Goal: Task Accomplishment & Management: Manage account settings

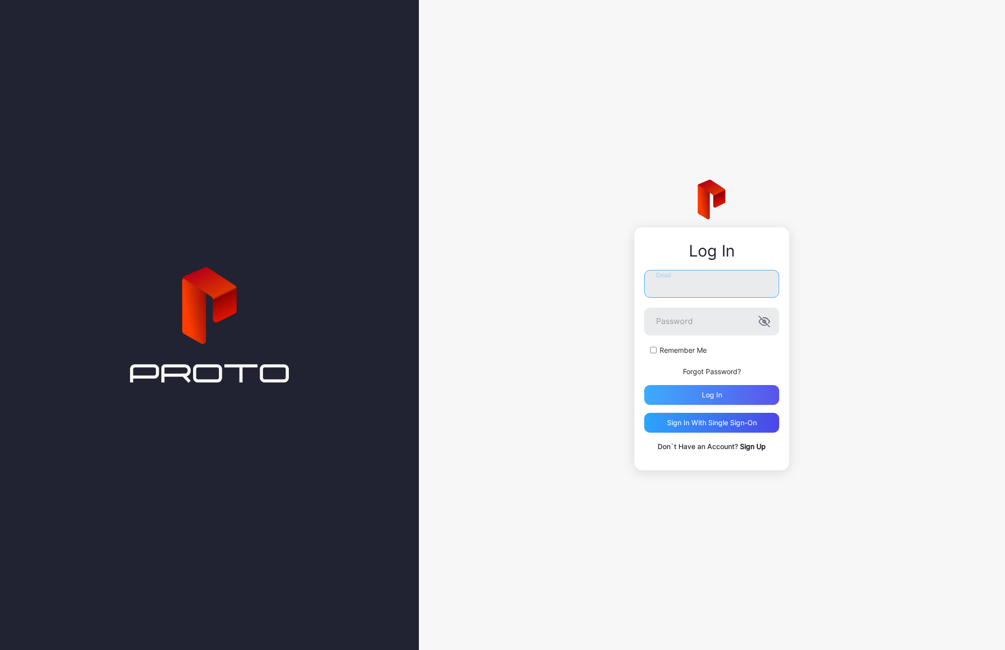
type input "**********"
click at [739, 396] on div "Log in" at bounding box center [711, 395] width 135 height 20
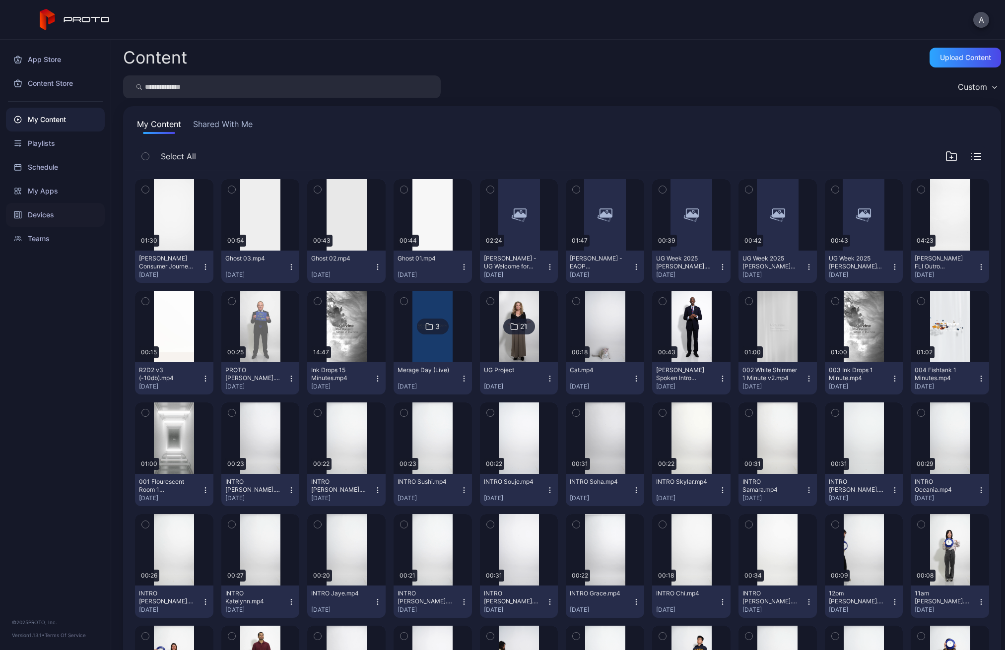
click at [46, 214] on div "Devices" at bounding box center [55, 215] width 99 height 24
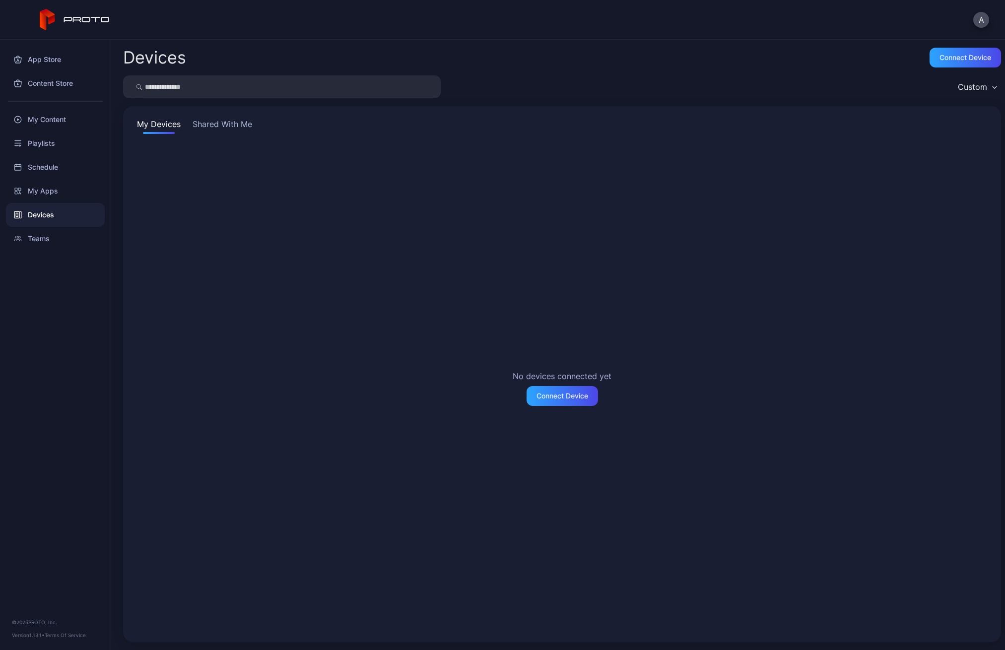
click at [235, 125] on button "Shared With Me" at bounding box center [223, 126] width 64 height 16
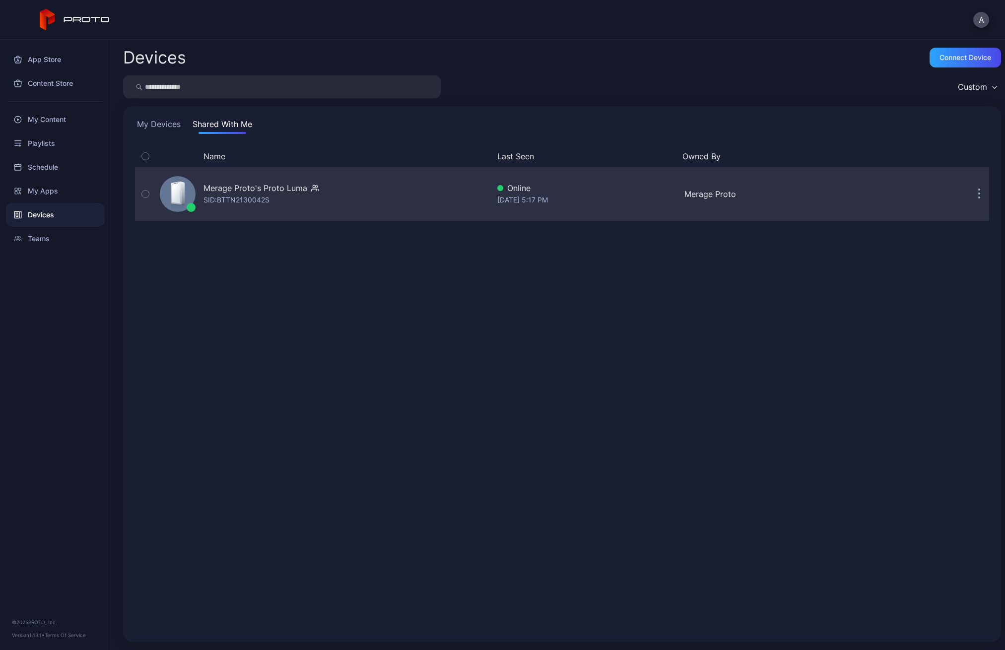
click at [144, 188] on button "button" at bounding box center [145, 194] width 21 height 54
click at [258, 198] on div "SID: BTTN2130042S" at bounding box center [236, 200] width 66 height 12
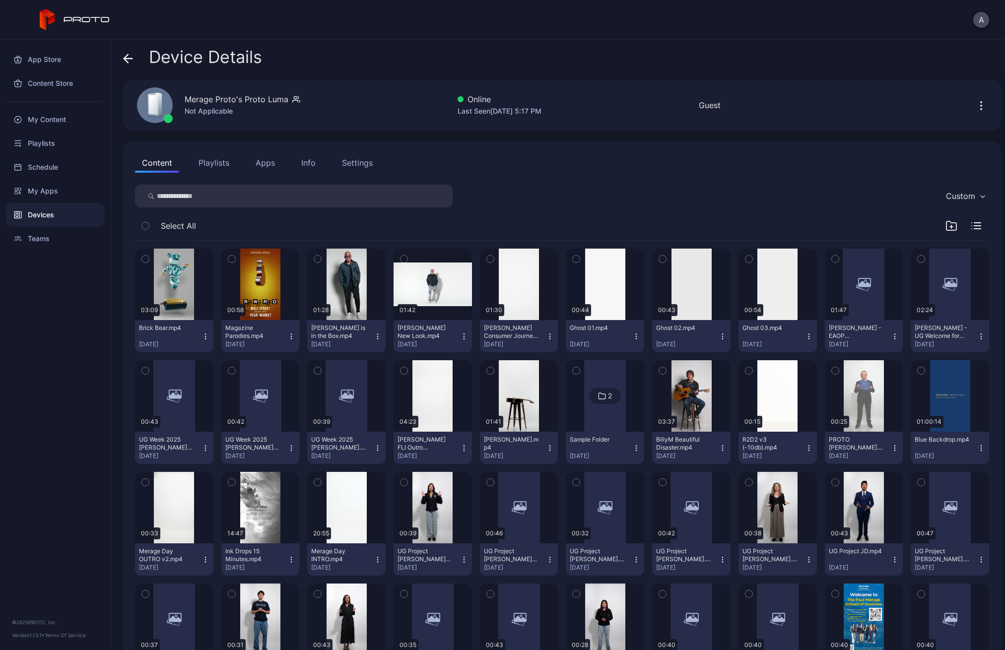
click at [347, 165] on div "Settings" at bounding box center [357, 163] width 31 height 12
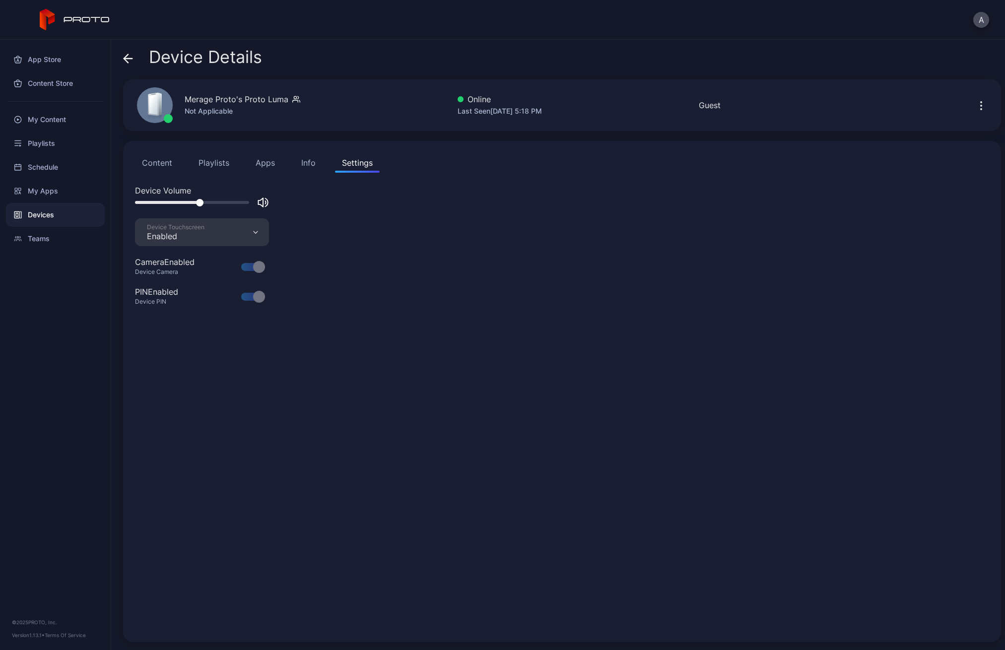
click at [303, 163] on div "Info" at bounding box center [308, 163] width 14 height 12
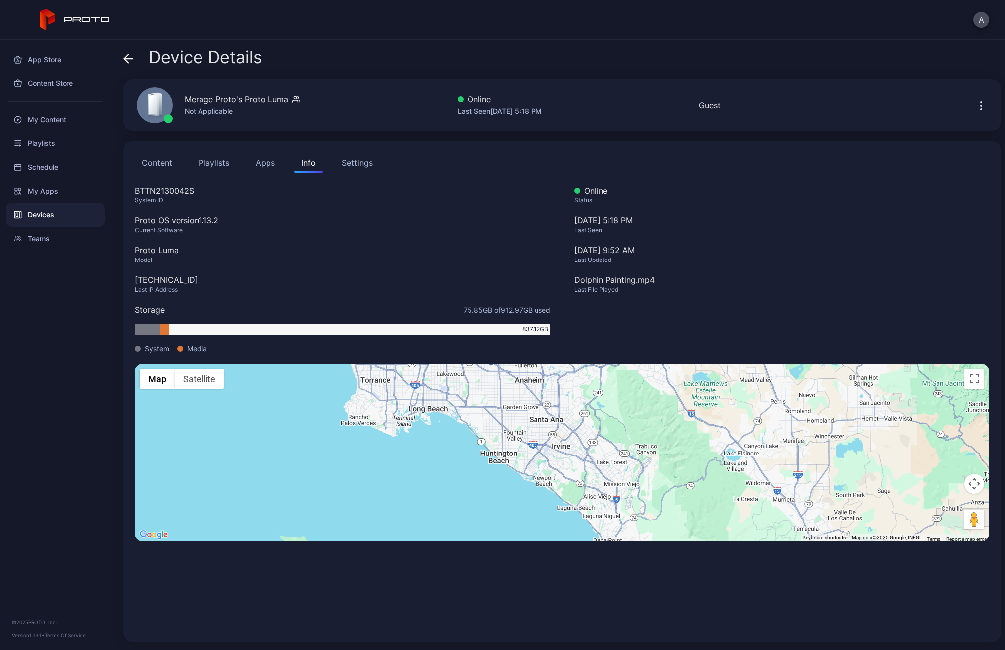
click at [351, 162] on div "Settings" at bounding box center [357, 163] width 31 height 12
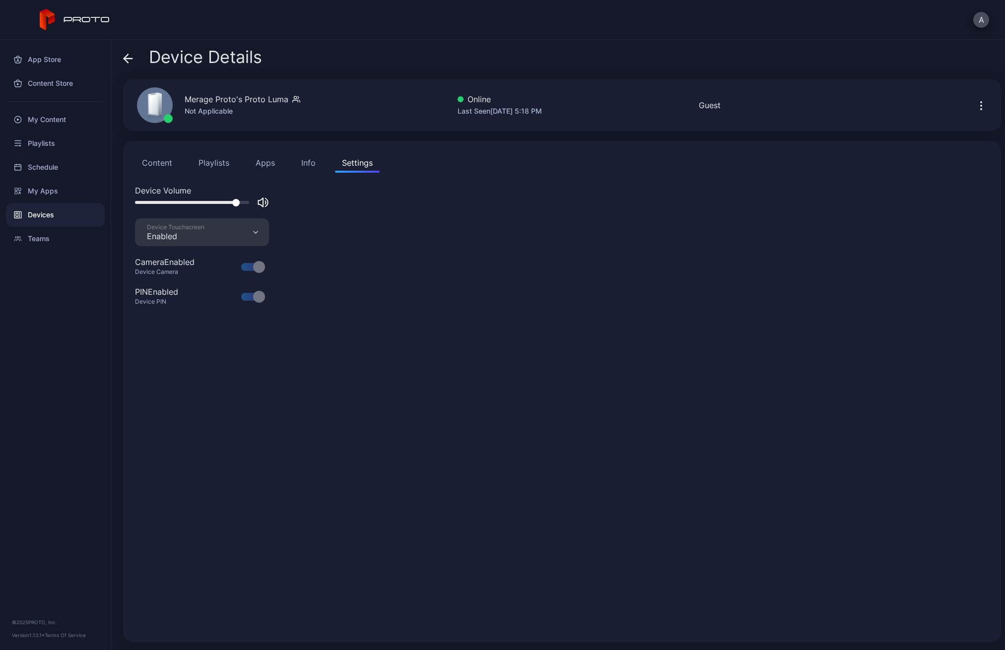
drag, startPoint x: 199, startPoint y: 201, endPoint x: 235, endPoint y: 202, distance: 36.2
click at [235, 202] on div at bounding box center [235, 202] width 7 height 7
drag, startPoint x: 235, startPoint y: 202, endPoint x: 256, endPoint y: 202, distance: 20.8
click at [256, 202] on div at bounding box center [202, 203] width 134 height 12
drag, startPoint x: 245, startPoint y: 202, endPoint x: 238, endPoint y: 202, distance: 7.5
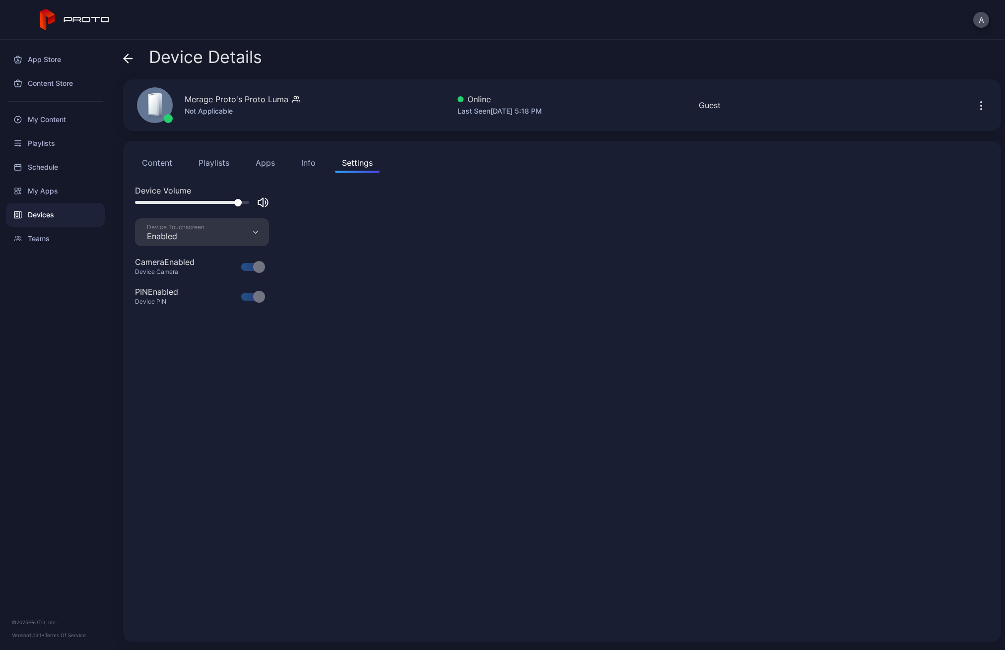
click at [238, 202] on div at bounding box center [237, 202] width 7 height 7
click at [381, 215] on div "Device Volume" at bounding box center [562, 202] width 854 height 34
